Goal: Transaction & Acquisition: Purchase product/service

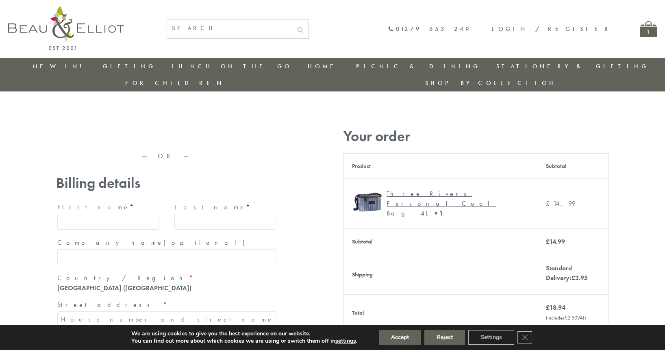
type input "[EMAIL_ADDRESS][DOMAIN_NAME]"
type input "[PERSON_NAME]"
type input "23, [GEOGRAPHIC_DATA], [GEOGRAPHIC_DATA]"
type input "[GEOGRAPHIC_DATA]"
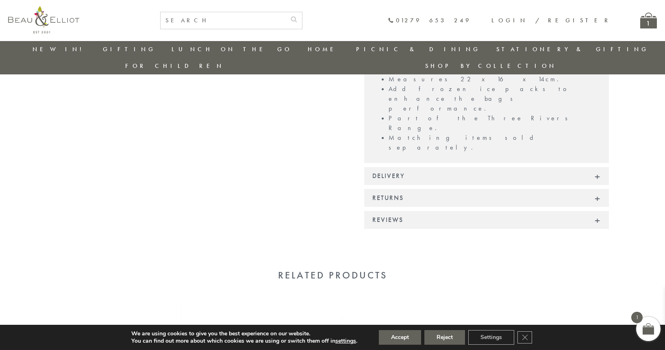
scroll to position [532, 0]
